Goal: Task Accomplishment & Management: Manage account settings

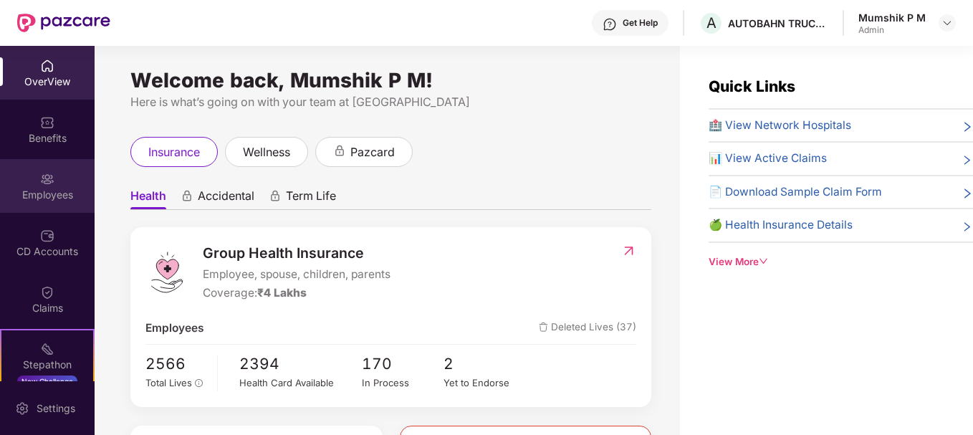
click at [59, 188] on div "Employees" at bounding box center [47, 195] width 95 height 14
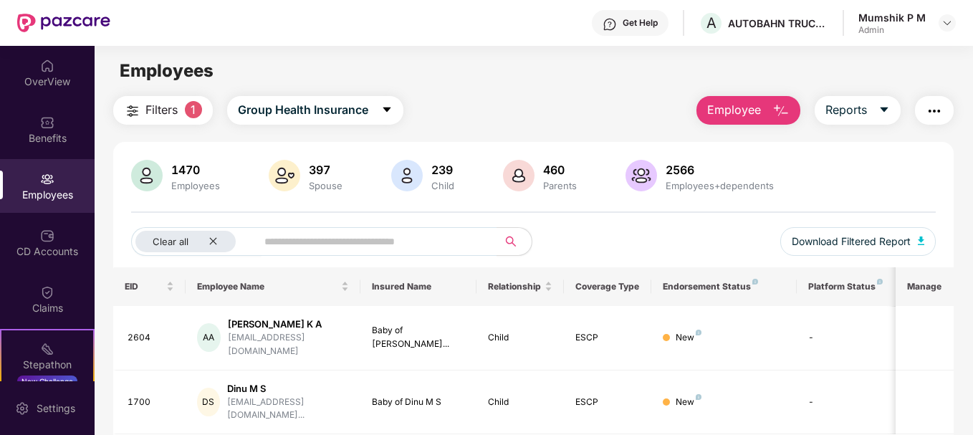
scroll to position [1, 0]
click at [344, 241] on input "text" at bounding box center [371, 240] width 214 height 21
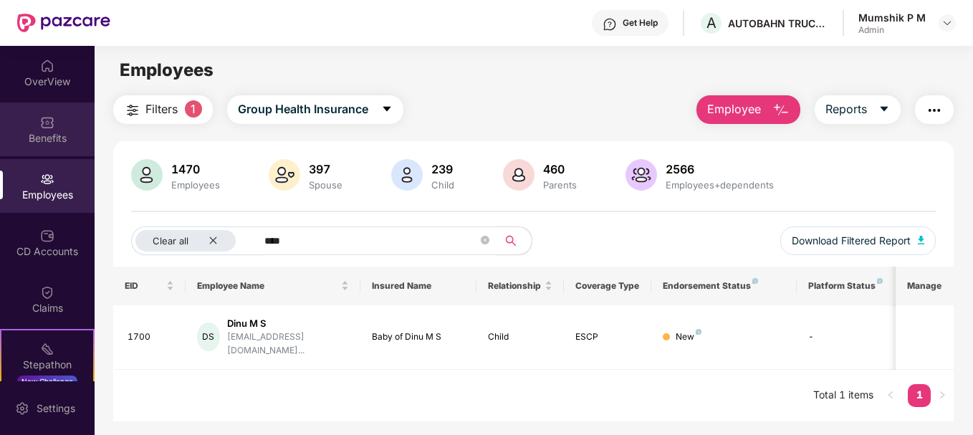
type input "****"
click at [40, 125] on img at bounding box center [47, 122] width 14 height 14
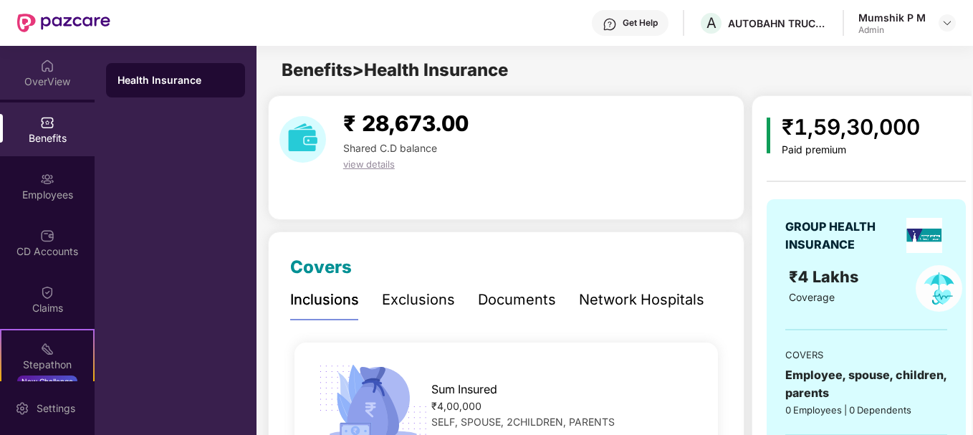
click at [47, 69] on img at bounding box center [47, 66] width 14 height 14
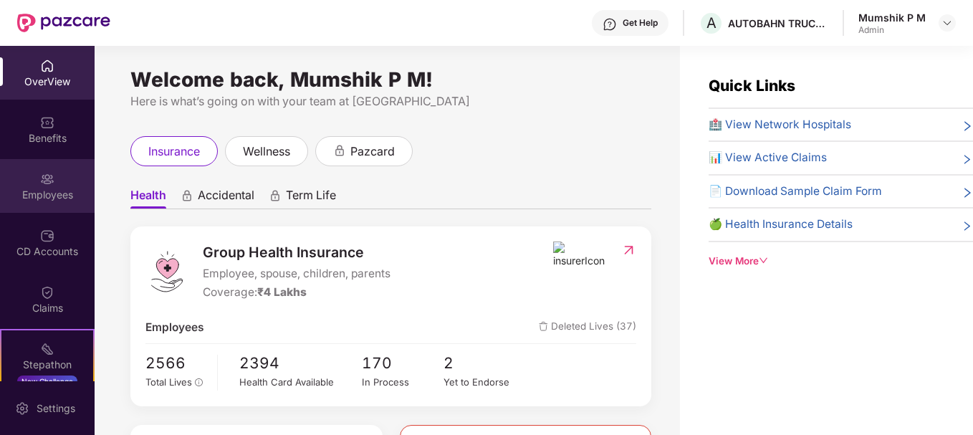
click at [55, 186] on div "Employees" at bounding box center [47, 186] width 95 height 54
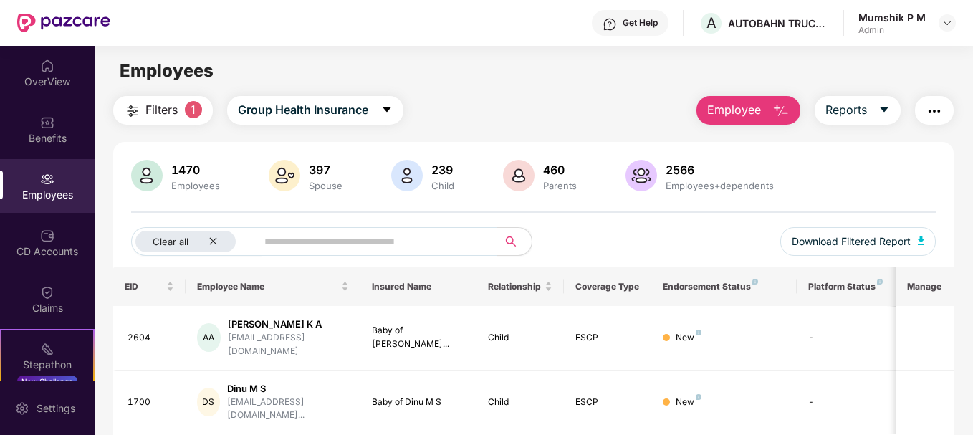
click at [195, 180] on div "Employees" at bounding box center [195, 185] width 54 height 11
click at [208, 241] on icon "close" at bounding box center [212, 240] width 9 height 9
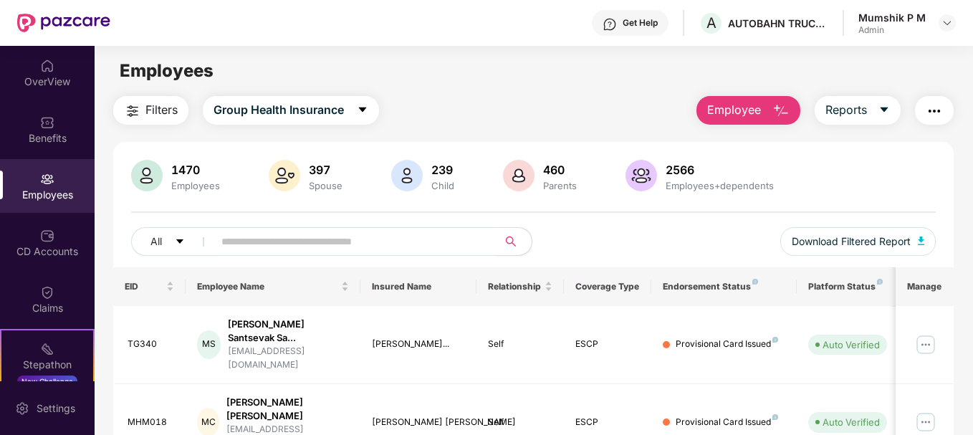
click at [241, 243] on input "text" at bounding box center [349, 241] width 257 height 21
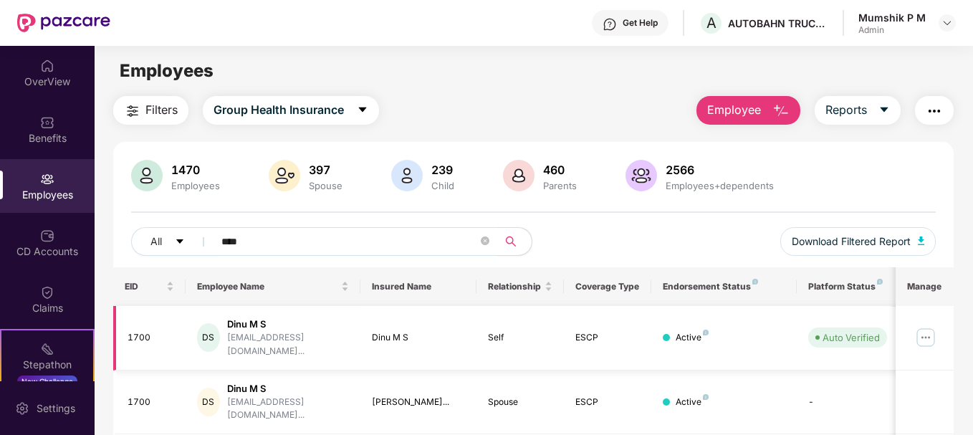
type input "****"
click at [923, 330] on img at bounding box center [925, 337] width 23 height 23
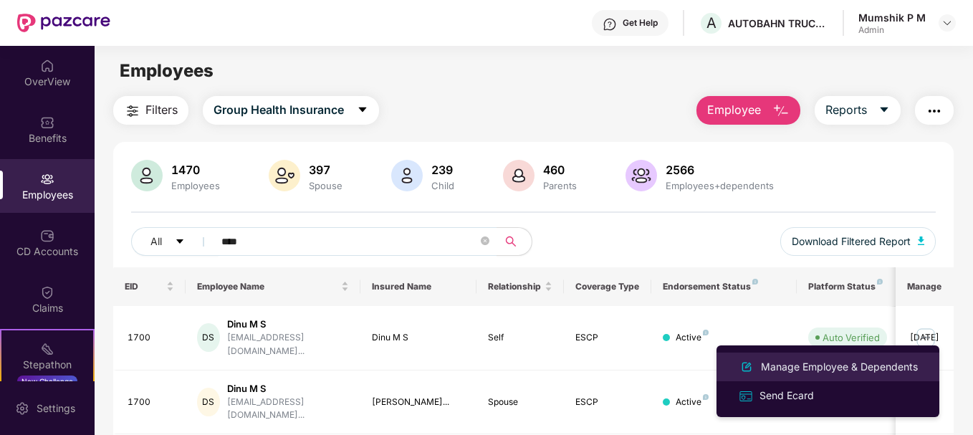
click at [824, 369] on div "Manage Employee & Dependents" at bounding box center [839, 367] width 163 height 16
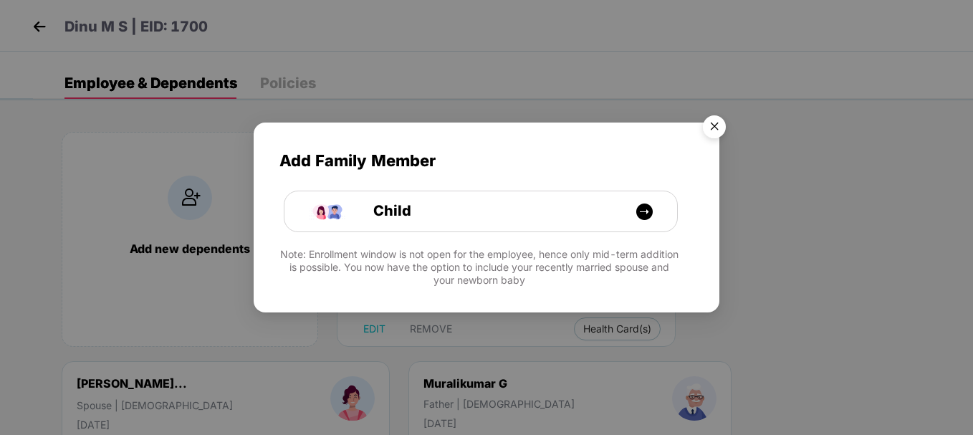
click at [715, 127] on img "Close" at bounding box center [714, 129] width 40 height 40
